Goal: Transaction & Acquisition: Purchase product/service

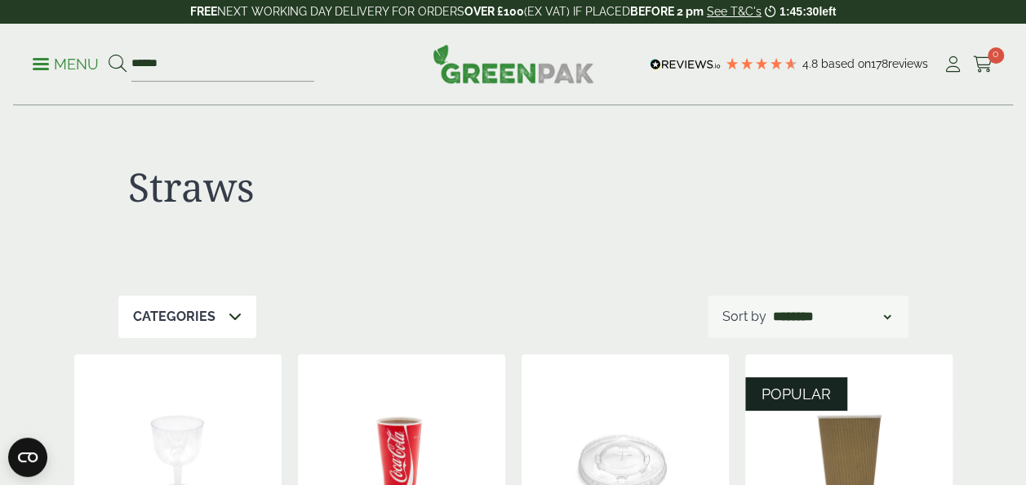
drag, startPoint x: 1023, startPoint y: 480, endPoint x: 1031, endPoint y: 475, distance: 9.5
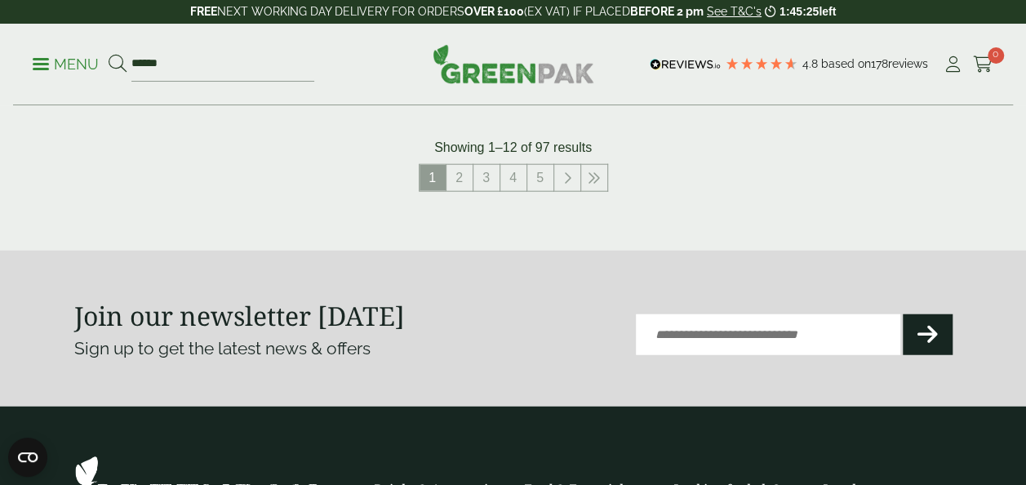
scroll to position [1959, 0]
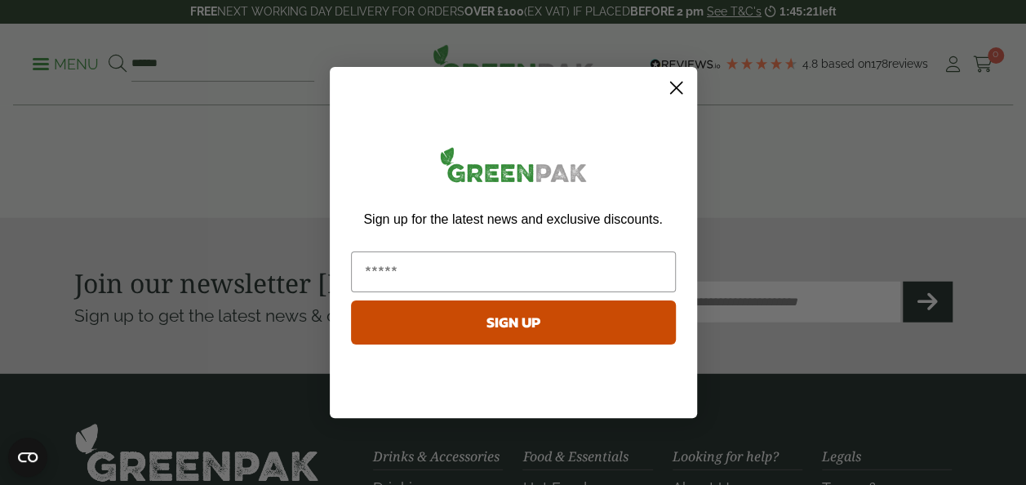
click at [681, 86] on circle "Close dialog" at bounding box center [675, 87] width 27 height 27
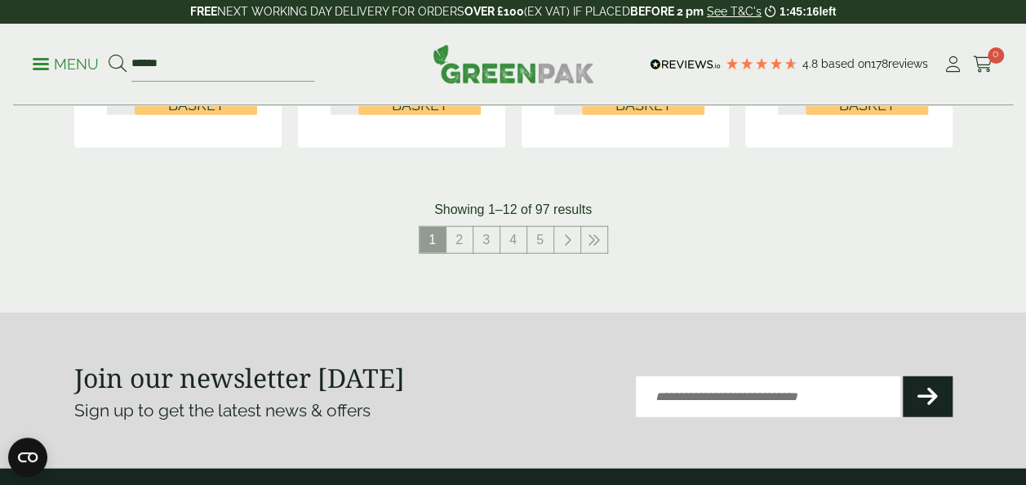
drag, startPoint x: 1025, startPoint y: 8, endPoint x: 1037, endPoint y: 9, distance: 11.5
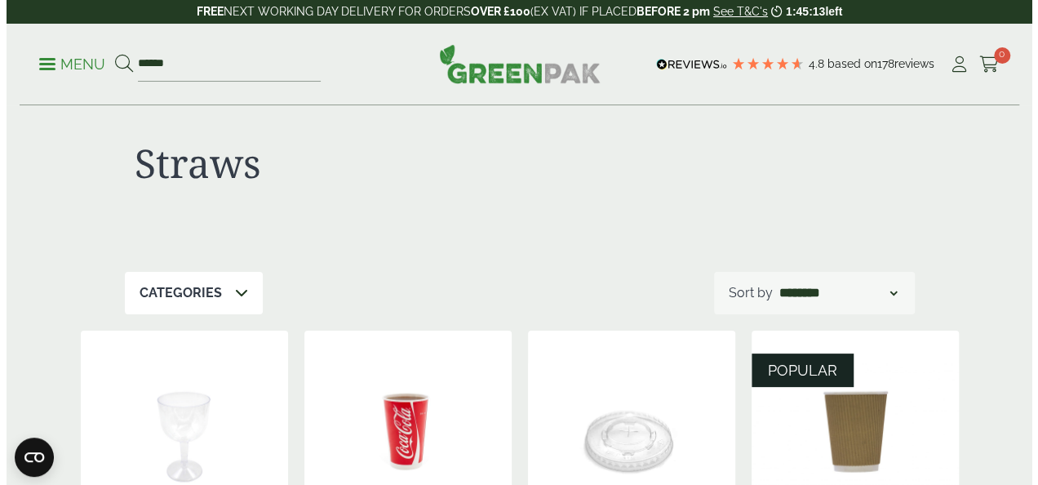
scroll to position [0, 0]
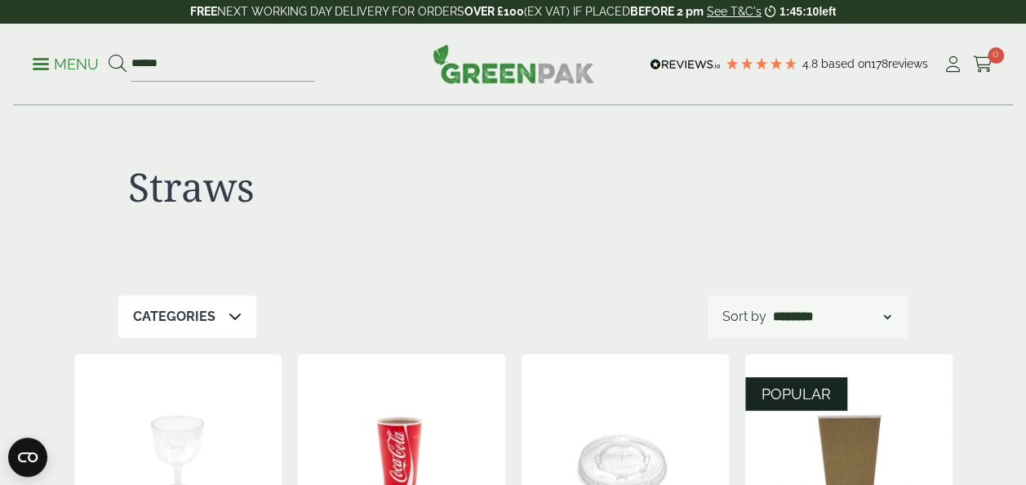
click at [42, 64] on span at bounding box center [41, 64] width 16 height 2
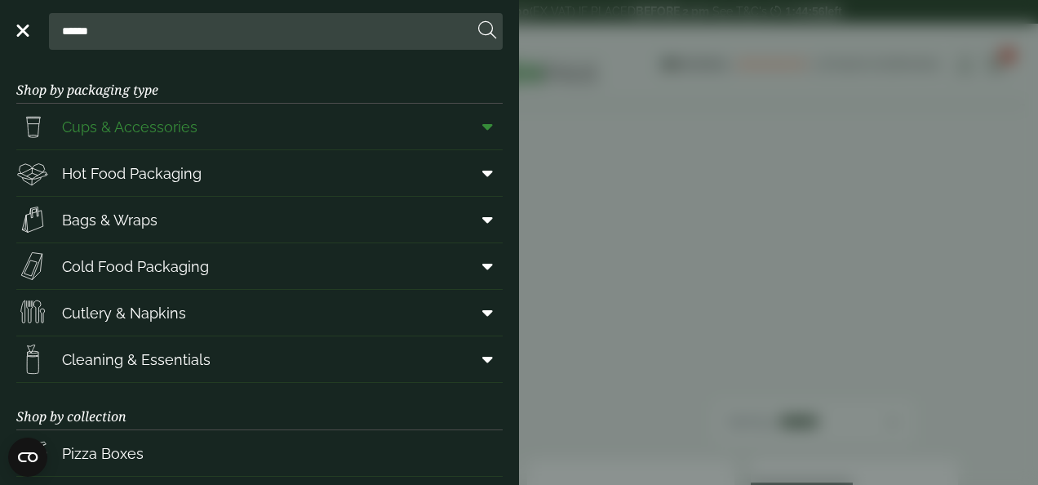
click at [238, 124] on link "Cups & Accessories" at bounding box center [259, 127] width 486 height 46
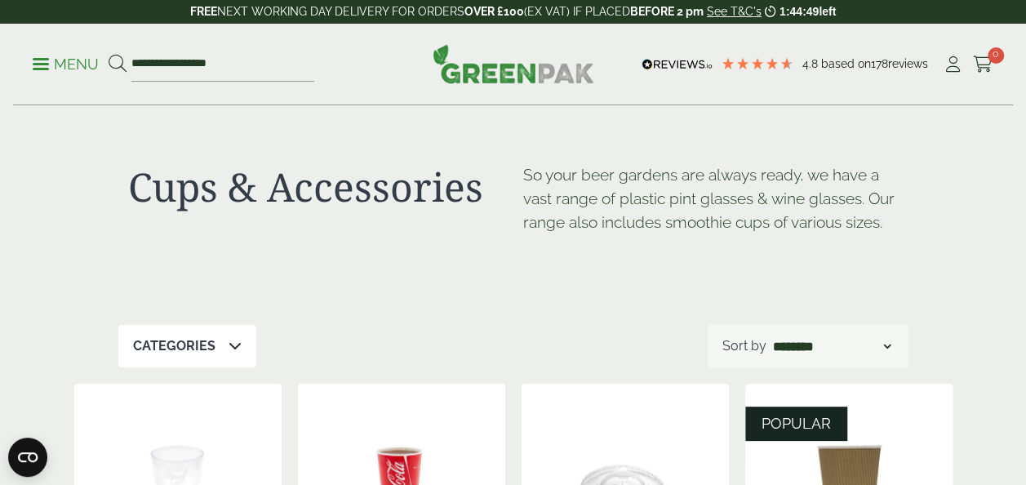
click at [115, 60] on icon at bounding box center [118, 64] width 18 height 18
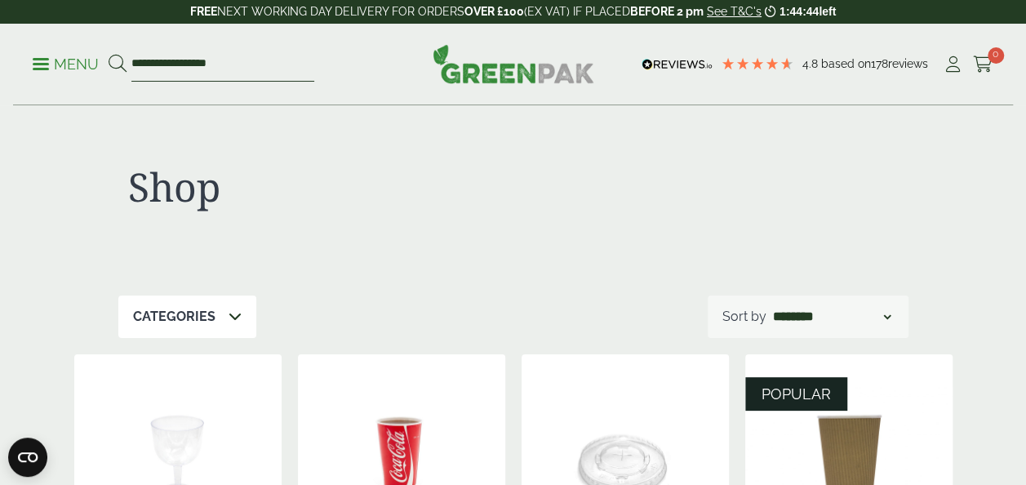
click at [279, 72] on input "**********" at bounding box center [222, 64] width 183 height 34
type input "*"
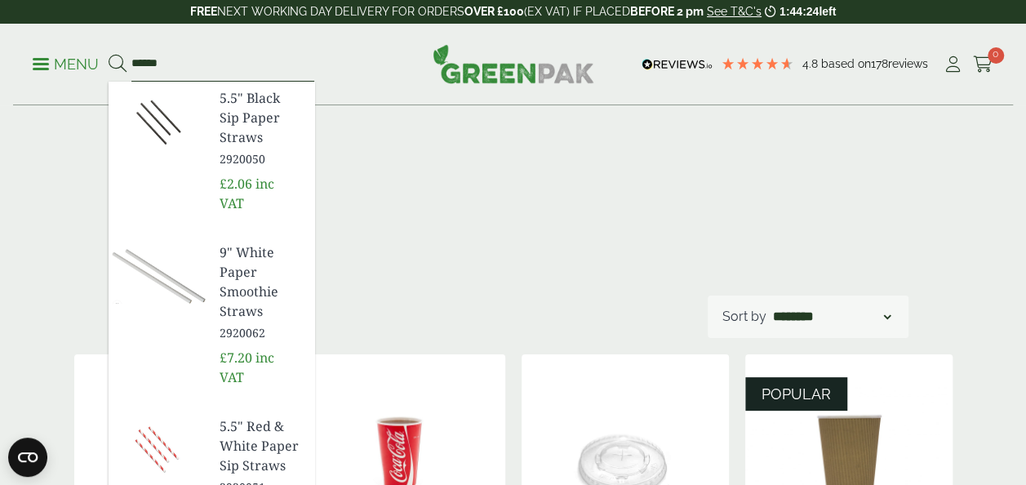
type input "******"
click at [171, 116] on img at bounding box center [158, 121] width 98 height 78
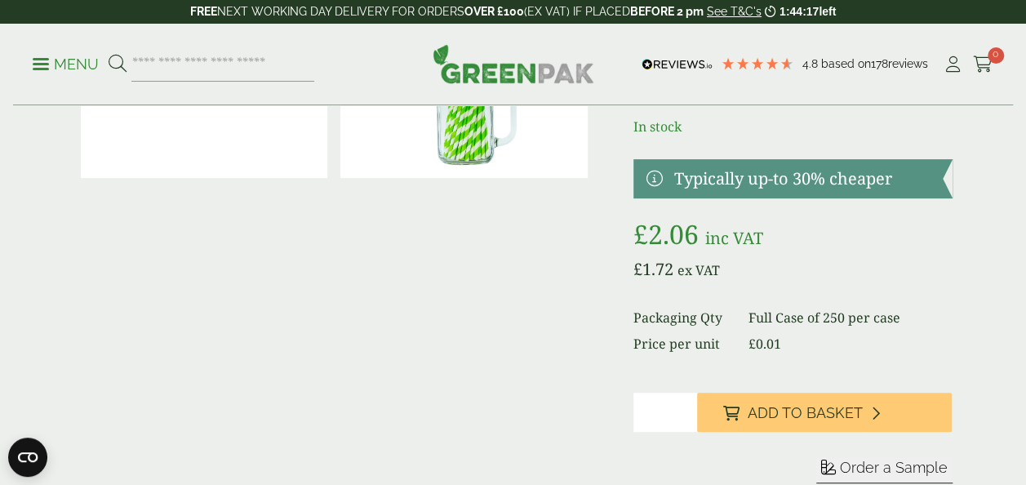
scroll to position [229, 0]
